Goal: Find specific page/section: Find specific page/section

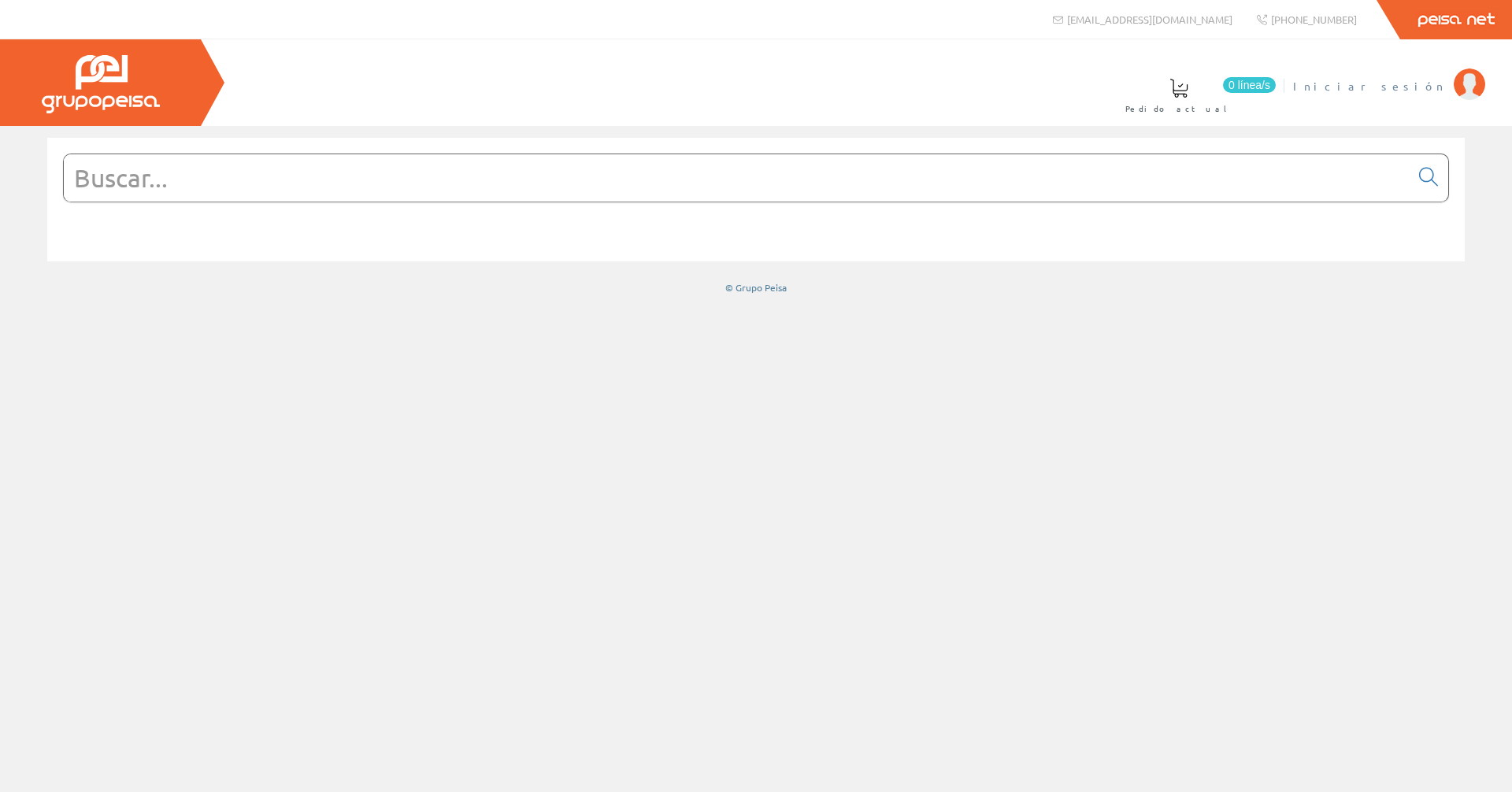
click at [1424, 86] on span "Iniciar sesión" at bounding box center [1370, 86] width 153 height 16
click at [1424, 93] on span "INSBE S.L." at bounding box center [1387, 86] width 117 height 16
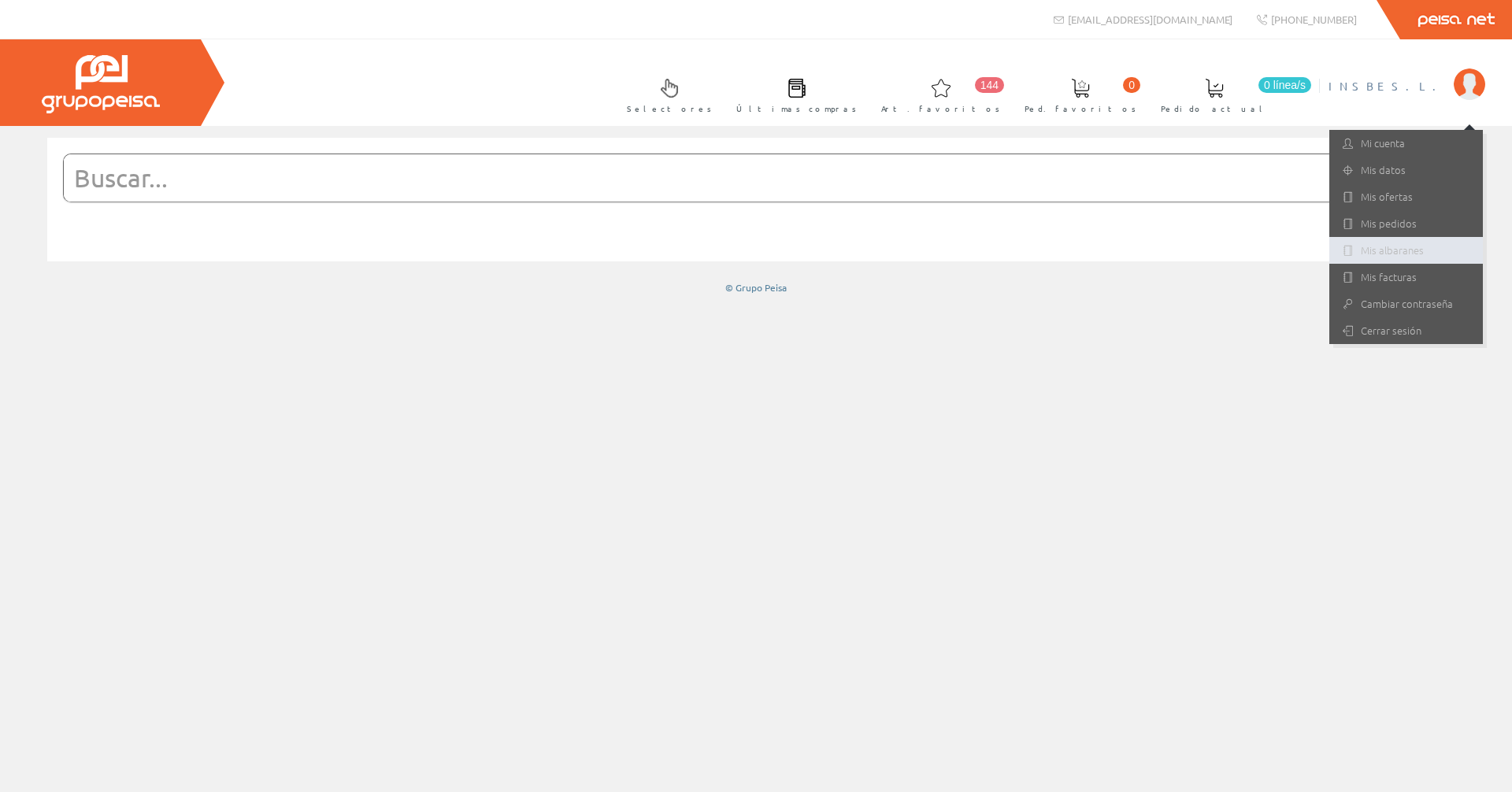
click at [1405, 251] on link "Mis albaranes" at bounding box center [1406, 250] width 154 height 27
